Goal: Find specific page/section: Find specific page/section

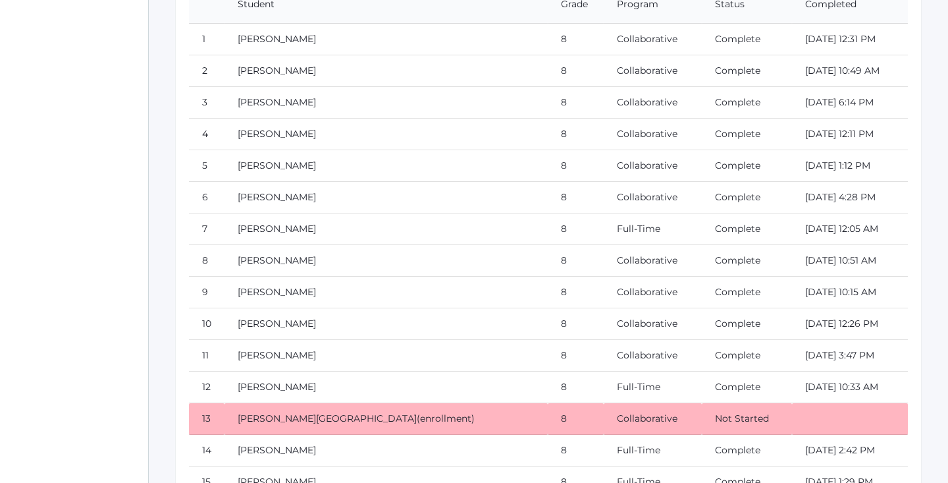
scroll to position [12865, 0]
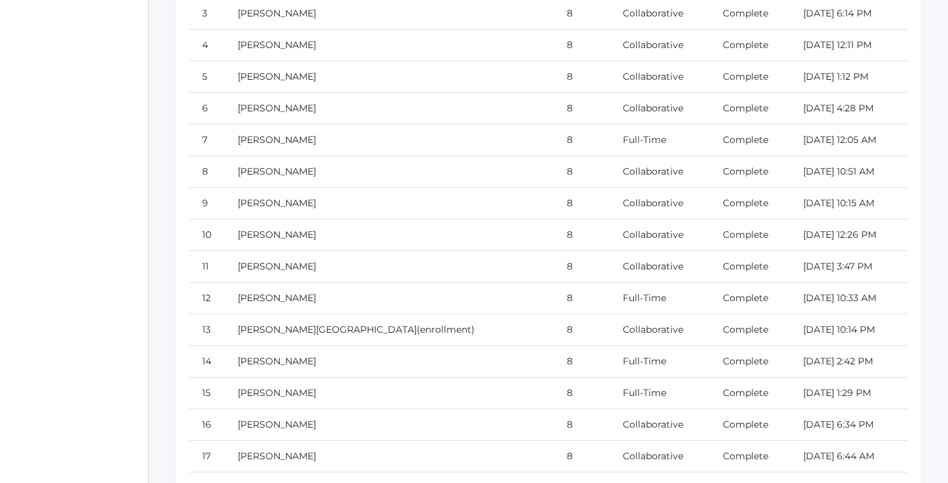
scroll to position [12963, 0]
click at [723, 329] on link "Complete" at bounding box center [745, 329] width 45 height 12
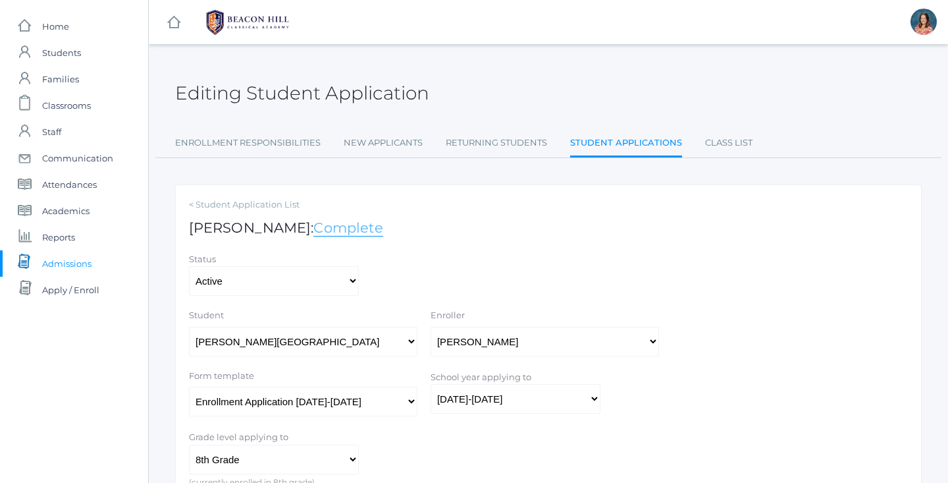
click at [331, 225] on link "Complete" at bounding box center [348, 227] width 70 height 17
click at [733, 146] on link "Class List" at bounding box center [728, 143] width 47 height 26
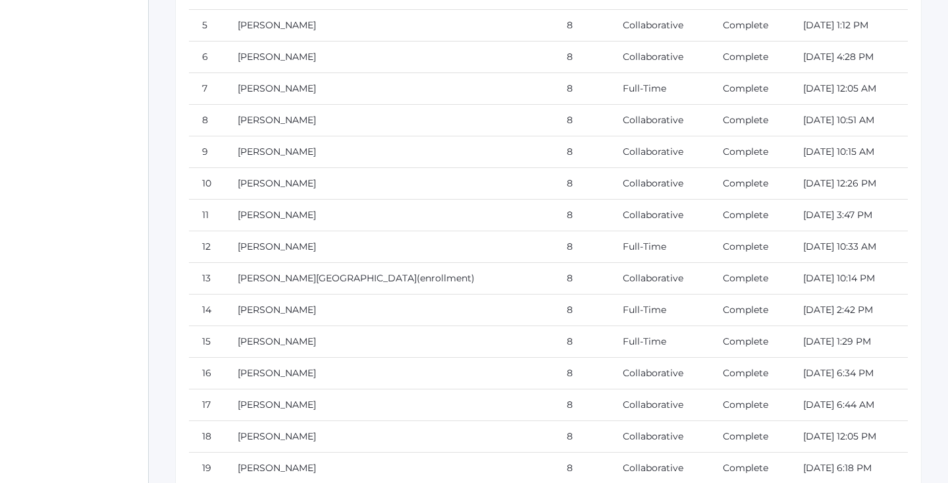
scroll to position [13019, 0]
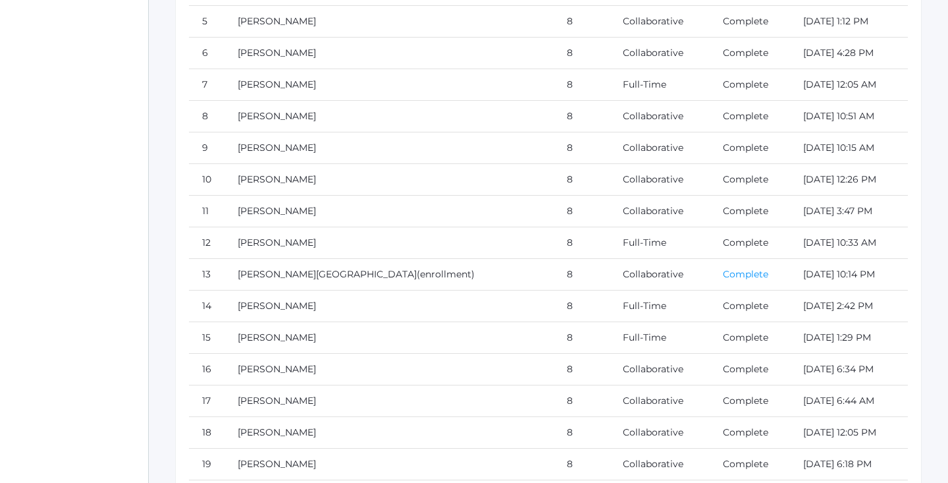
click at [723, 271] on link "Complete" at bounding box center [745, 274] width 45 height 12
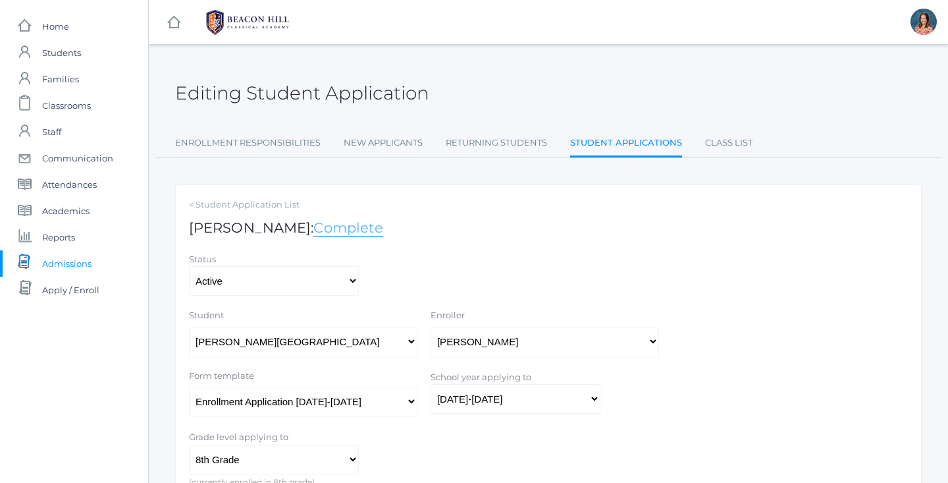
click at [331, 225] on link "Complete" at bounding box center [348, 227] width 70 height 17
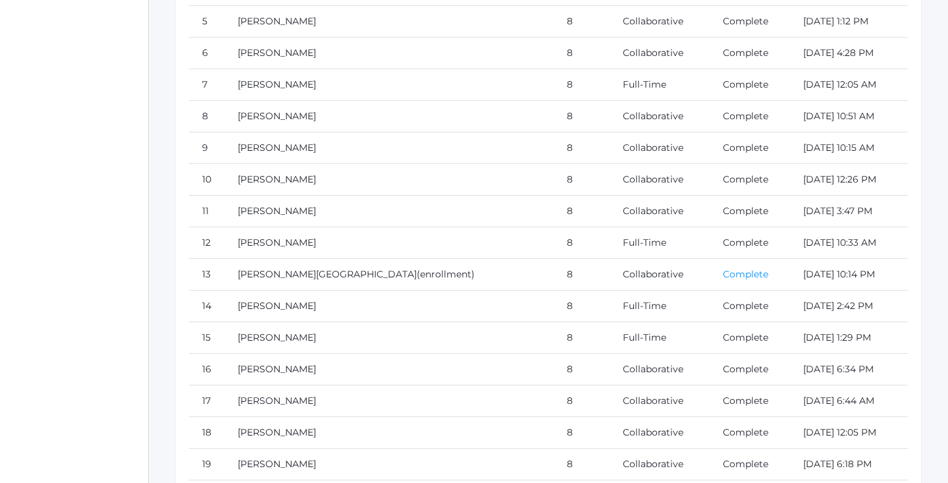
click at [723, 273] on link "Complete" at bounding box center [745, 274] width 45 height 12
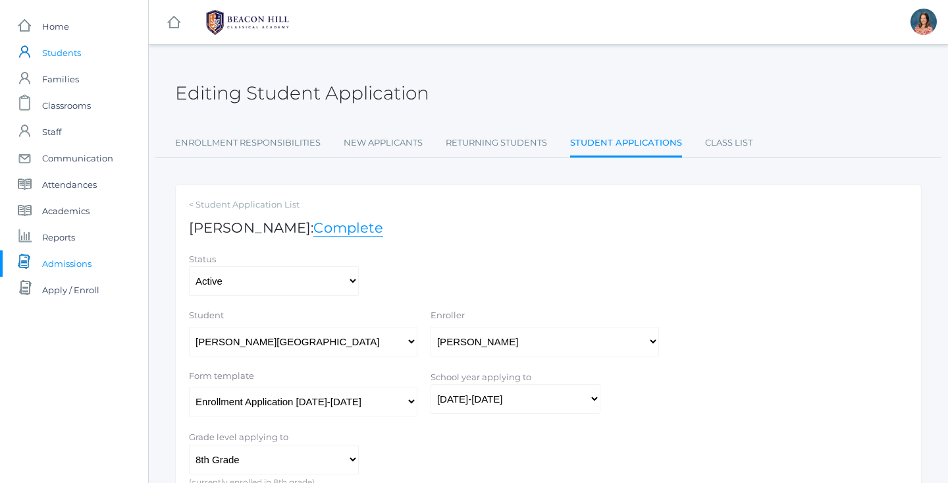
click at [54, 60] on span "Students" at bounding box center [61, 53] width 39 height 26
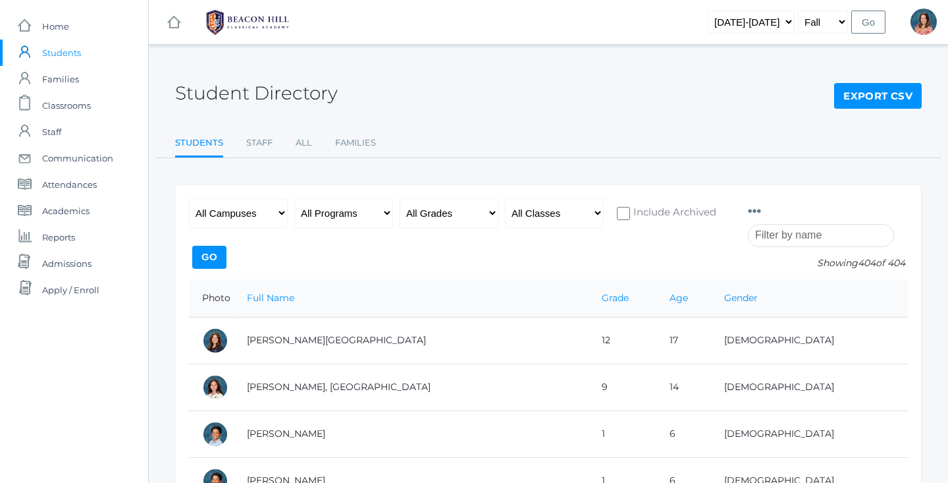
click at [823, 234] on input "search" at bounding box center [821, 235] width 146 height 23
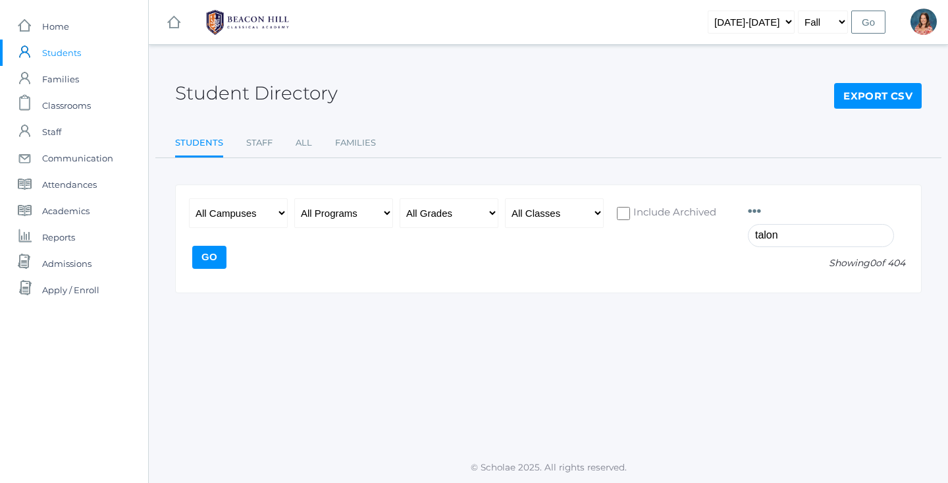
type input "talon"
click at [200, 263] on input "Go" at bounding box center [209, 257] width 34 height 23
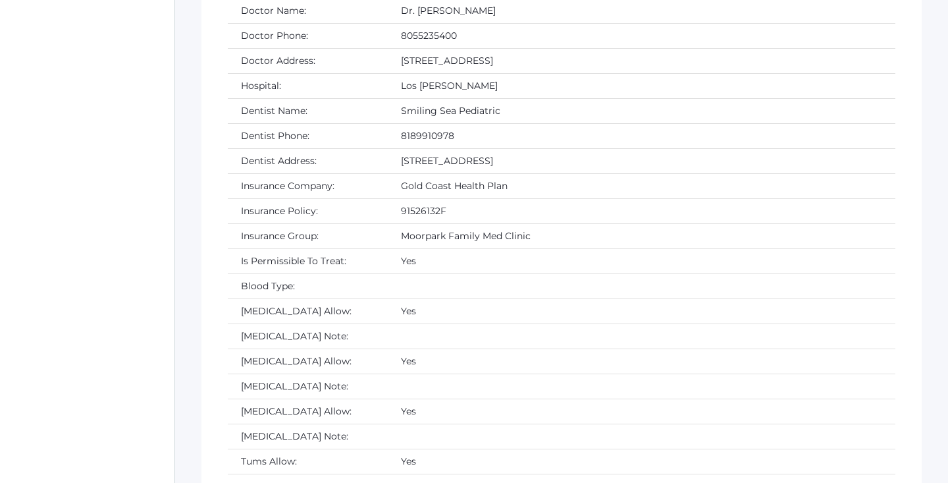
scroll to position [3843, 0]
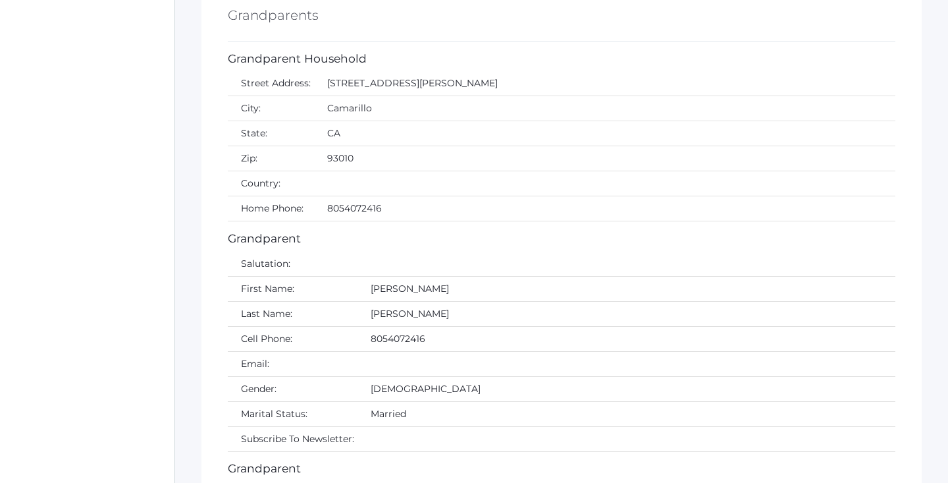
scroll to position [2678, 0]
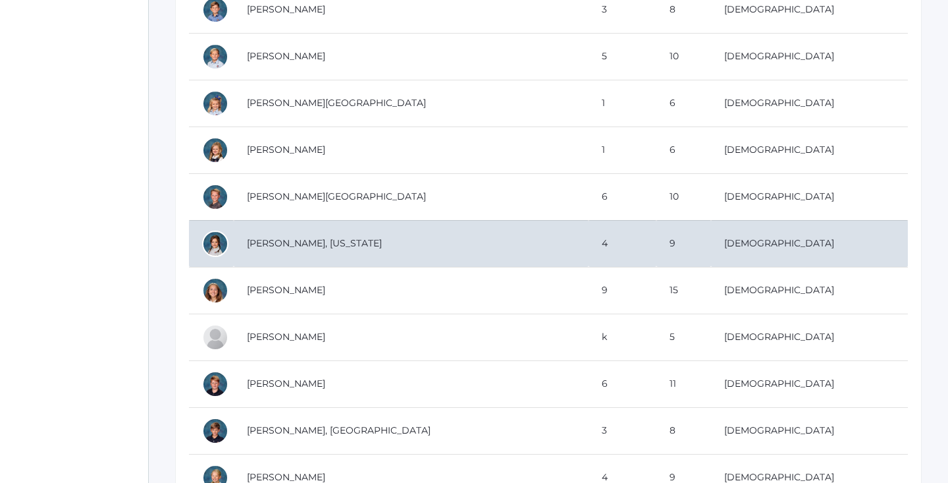
scroll to position [10853, 0]
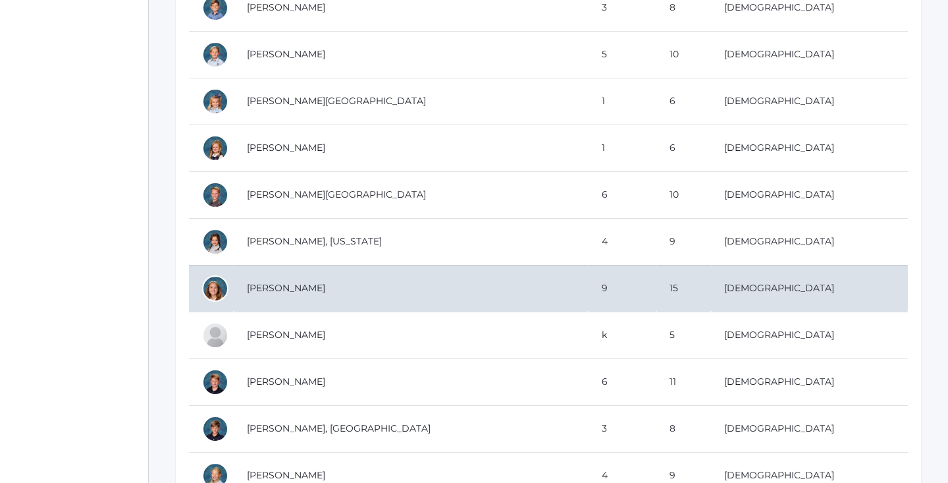
click at [319, 285] on td "[PERSON_NAME]" at bounding box center [411, 288] width 355 height 47
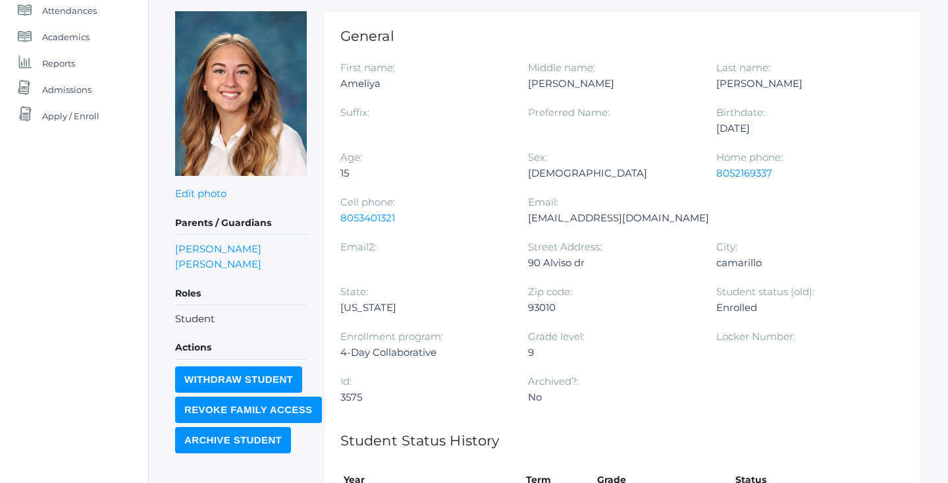
scroll to position [173, 0]
